Goal: Task Accomplishment & Management: Manage account settings

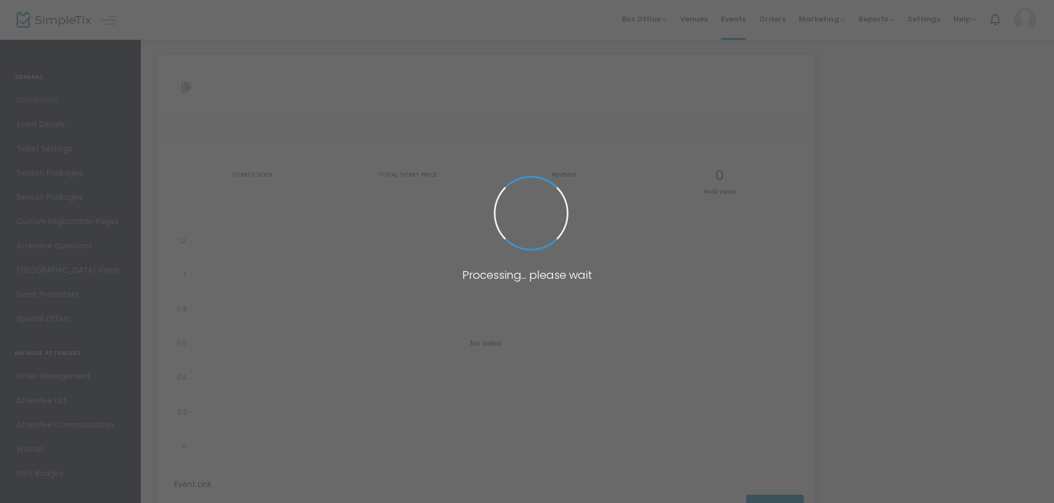
type input "[URL][DOMAIN_NAME][PERSON_NAME]"
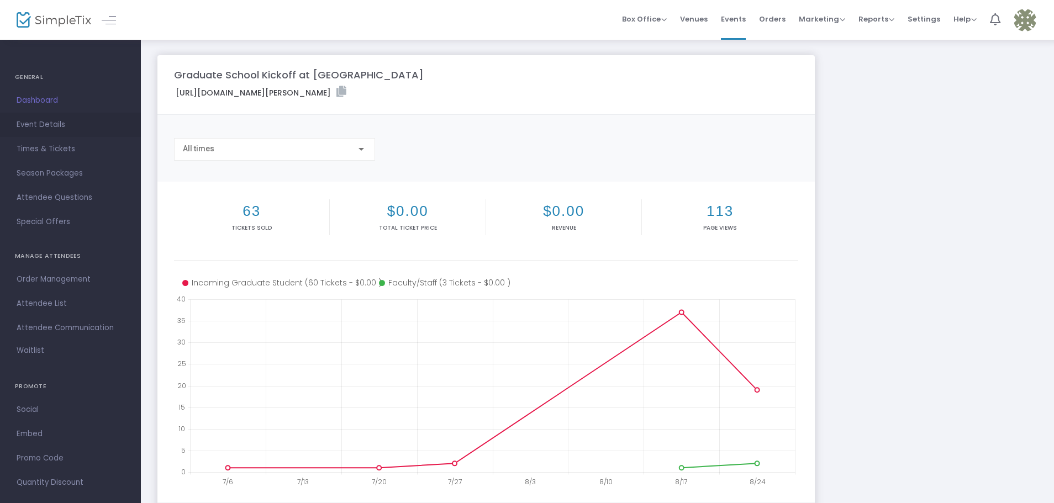
click at [48, 115] on link "Event Details" at bounding box center [70, 125] width 141 height 24
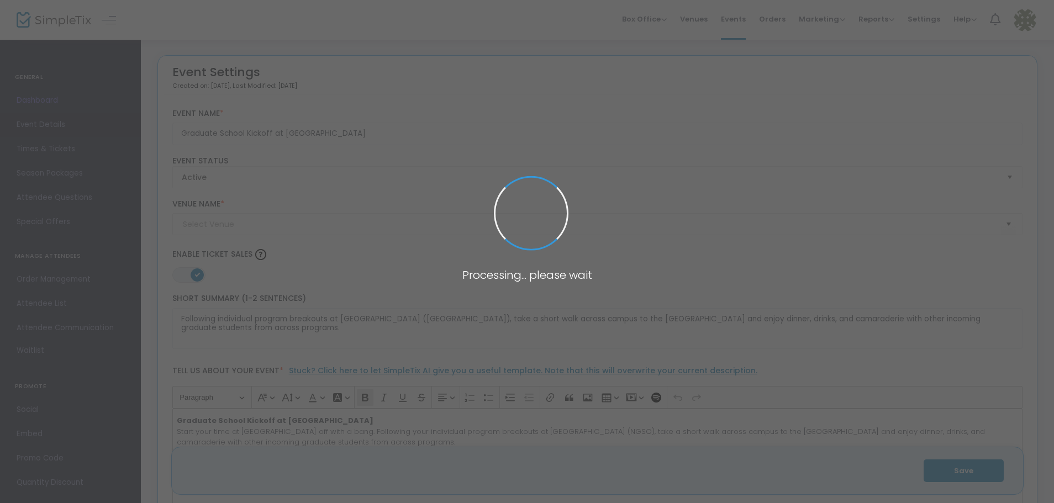
type input "The Victor's Pub"
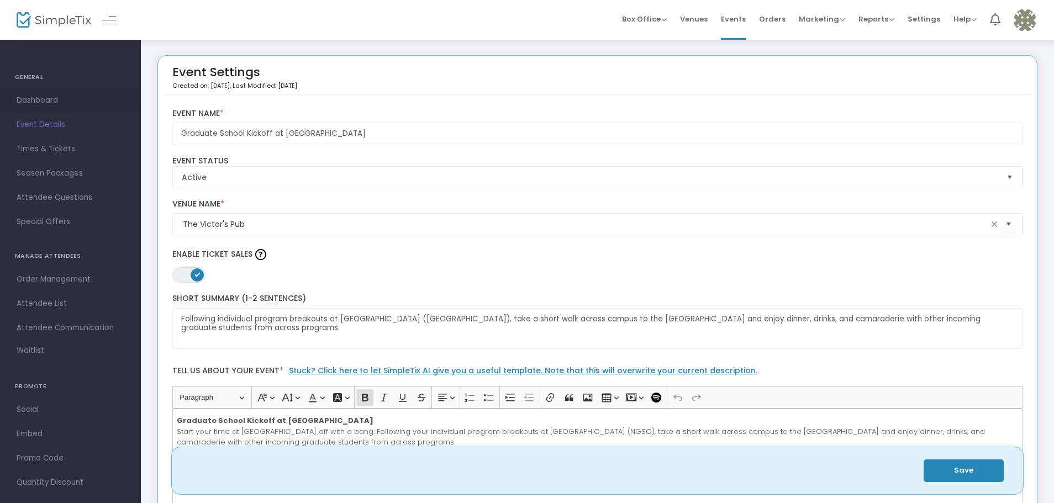
click at [88, 93] on link "Dashboard" at bounding box center [70, 100] width 141 height 24
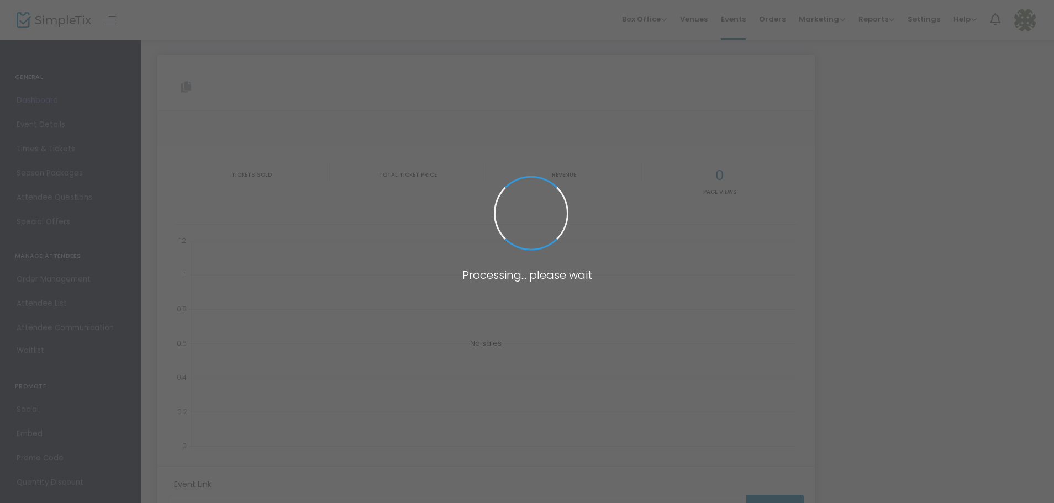
click at [88, 93] on span at bounding box center [527, 251] width 1054 height 503
type input "[URL][DOMAIN_NAME][PERSON_NAME]"
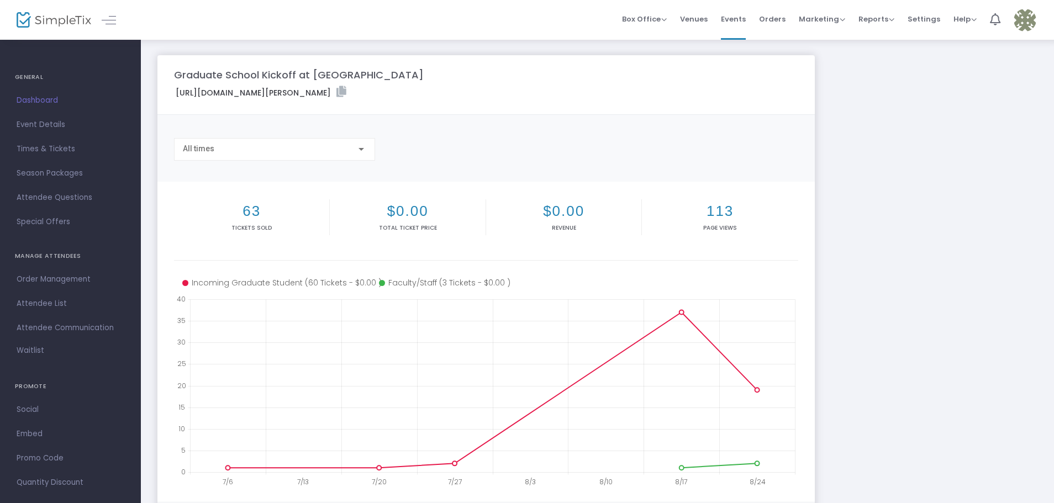
click at [43, 101] on span "Dashboard" at bounding box center [71, 100] width 108 height 14
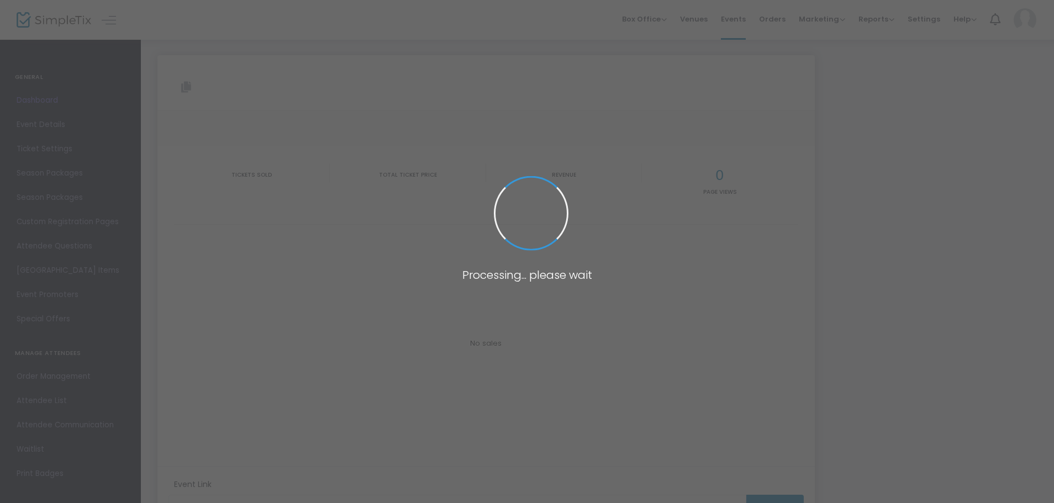
type input "[URL][DOMAIN_NAME][PERSON_NAME]"
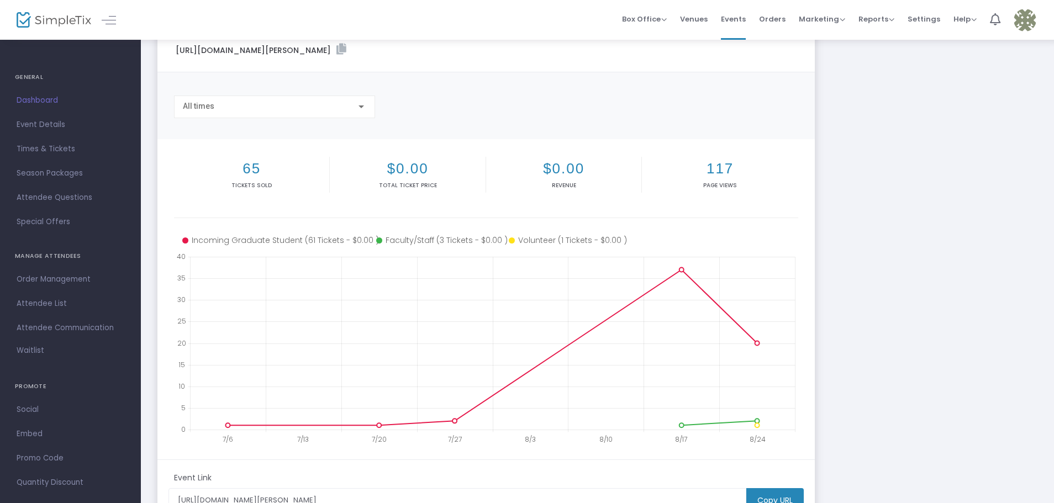
scroll to position [110, 0]
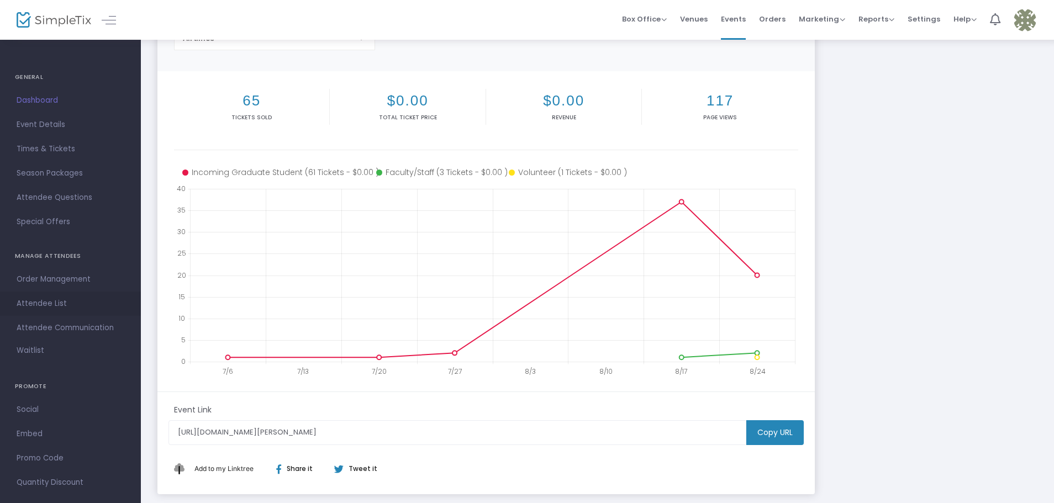
click at [71, 293] on link "Attendee List" at bounding box center [70, 304] width 141 height 24
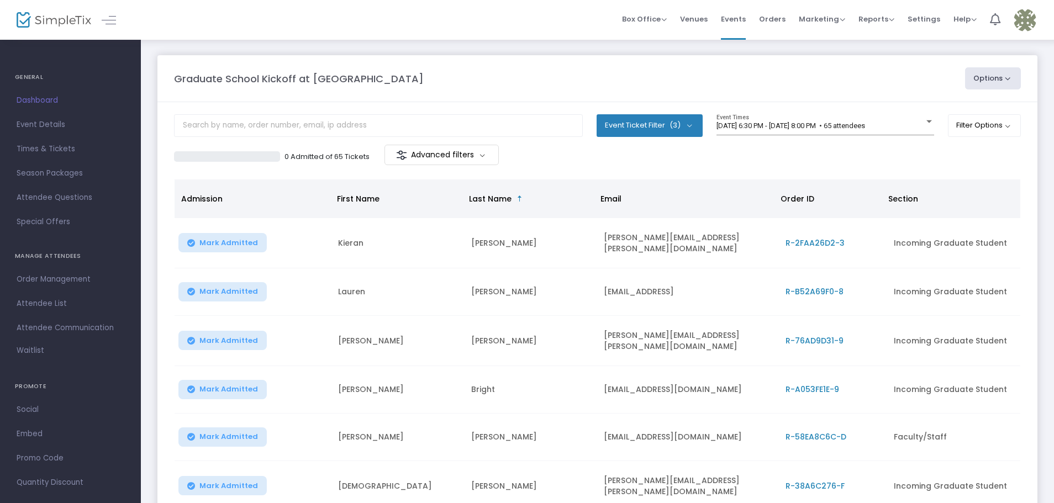
click at [946, 193] on span "Section" at bounding box center [948, 199] width 132 height 20
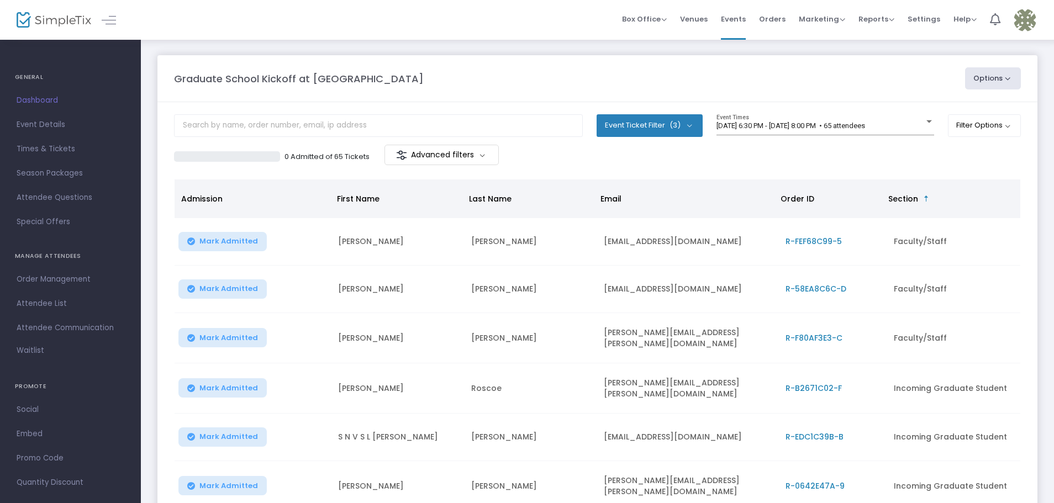
click at [911, 199] on span "Section" at bounding box center [903, 198] width 30 height 11
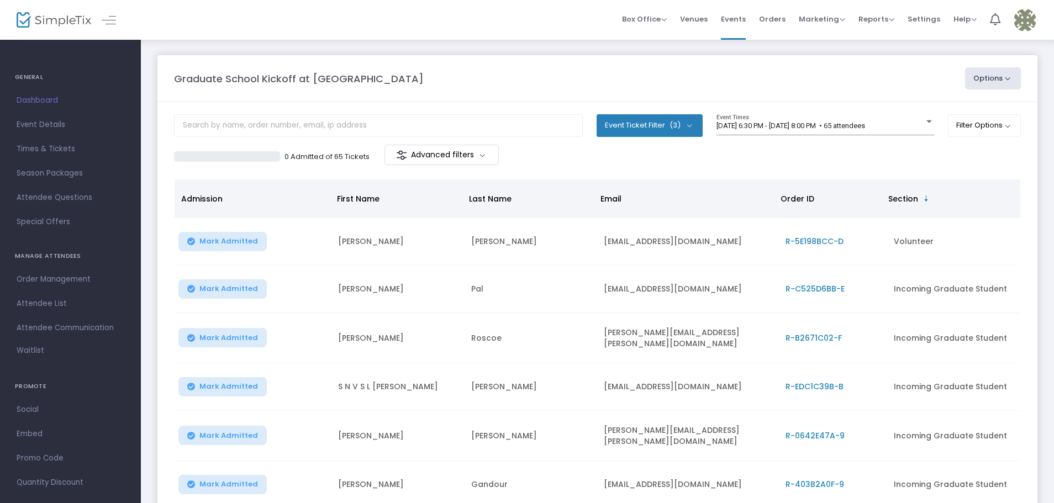
click at [911, 199] on body "Processing... please wait Box Office Sell Tickets Bookings Sell Season Pass Ven…" at bounding box center [527, 251] width 1054 height 503
click at [911, 199] on span "Section" at bounding box center [903, 198] width 30 height 11
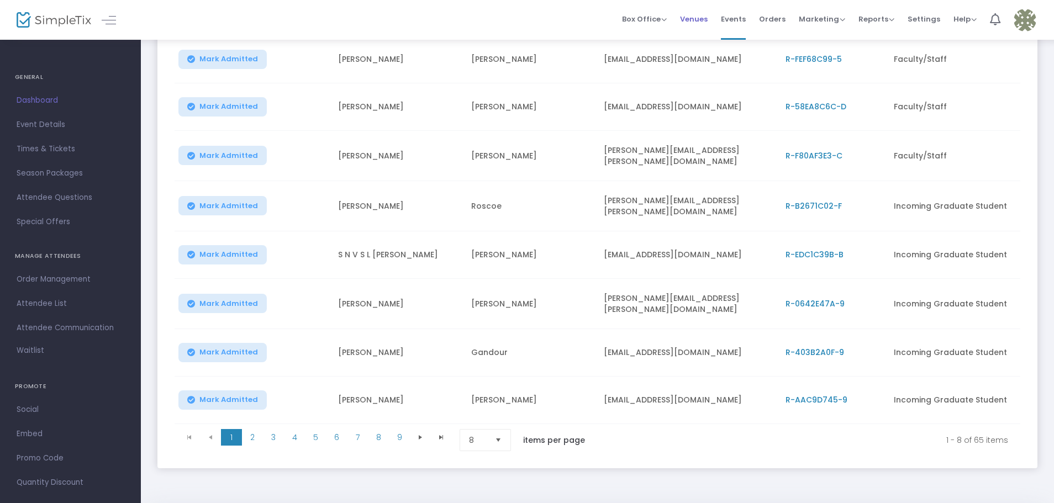
scroll to position [215, 0]
